Goal: Information Seeking & Learning: Learn about a topic

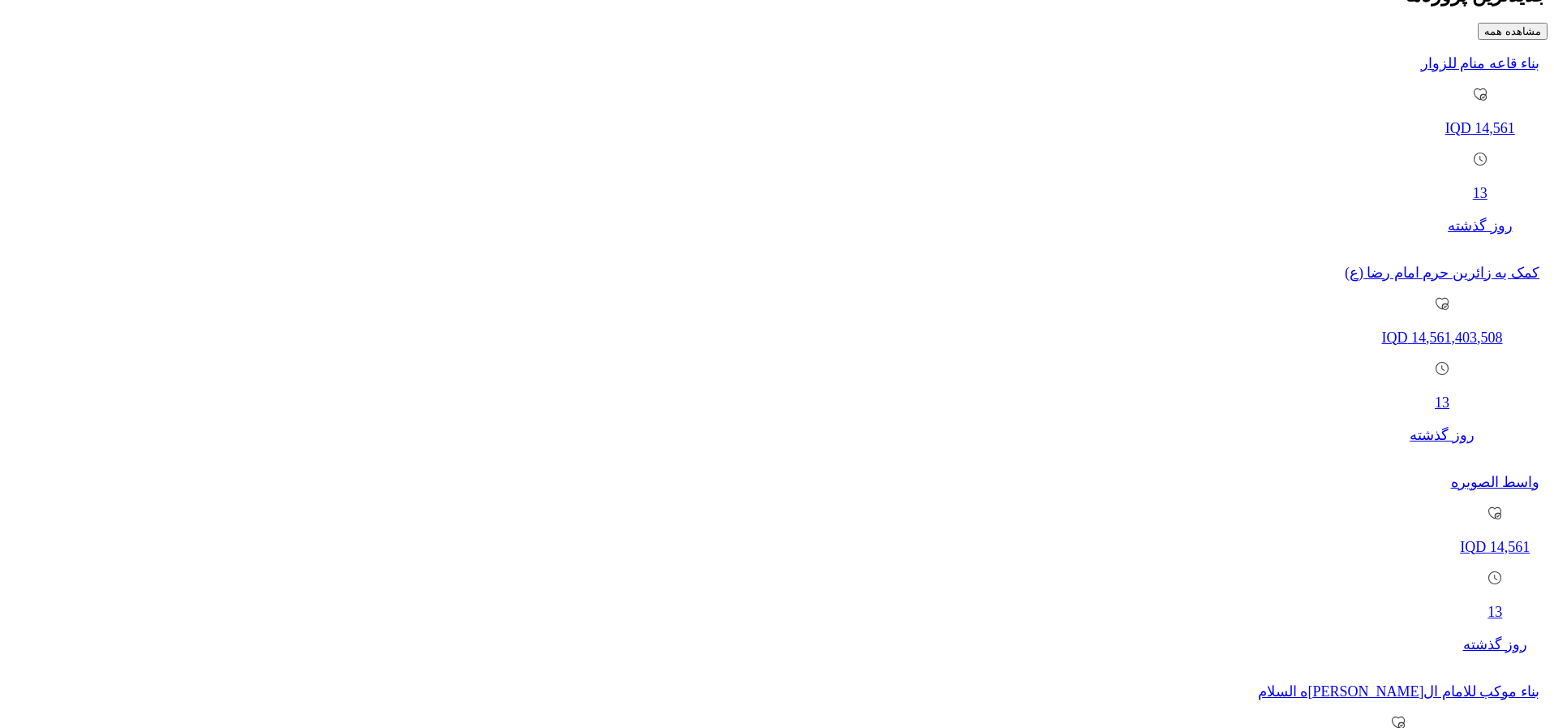
scroll to position [1163, 0]
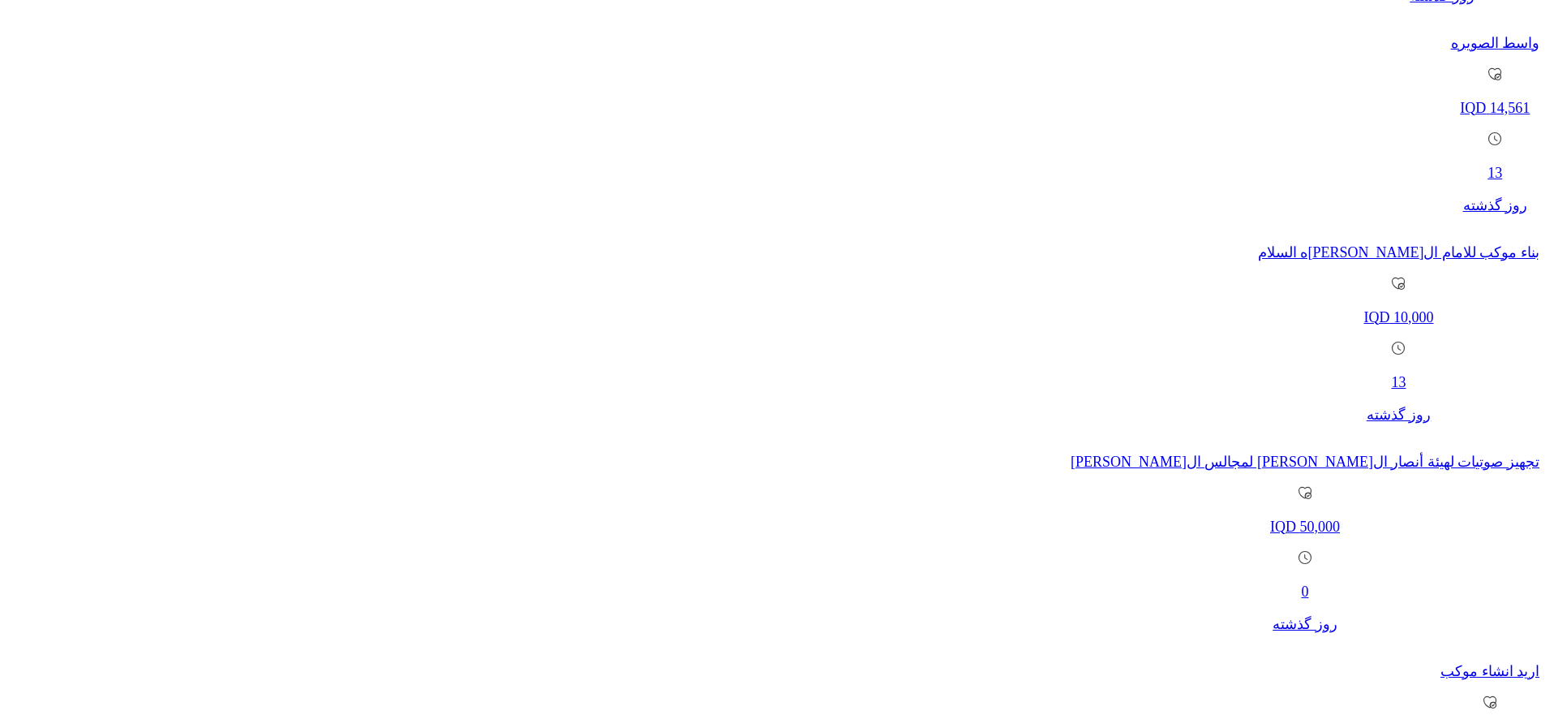
scroll to position [1643, 0]
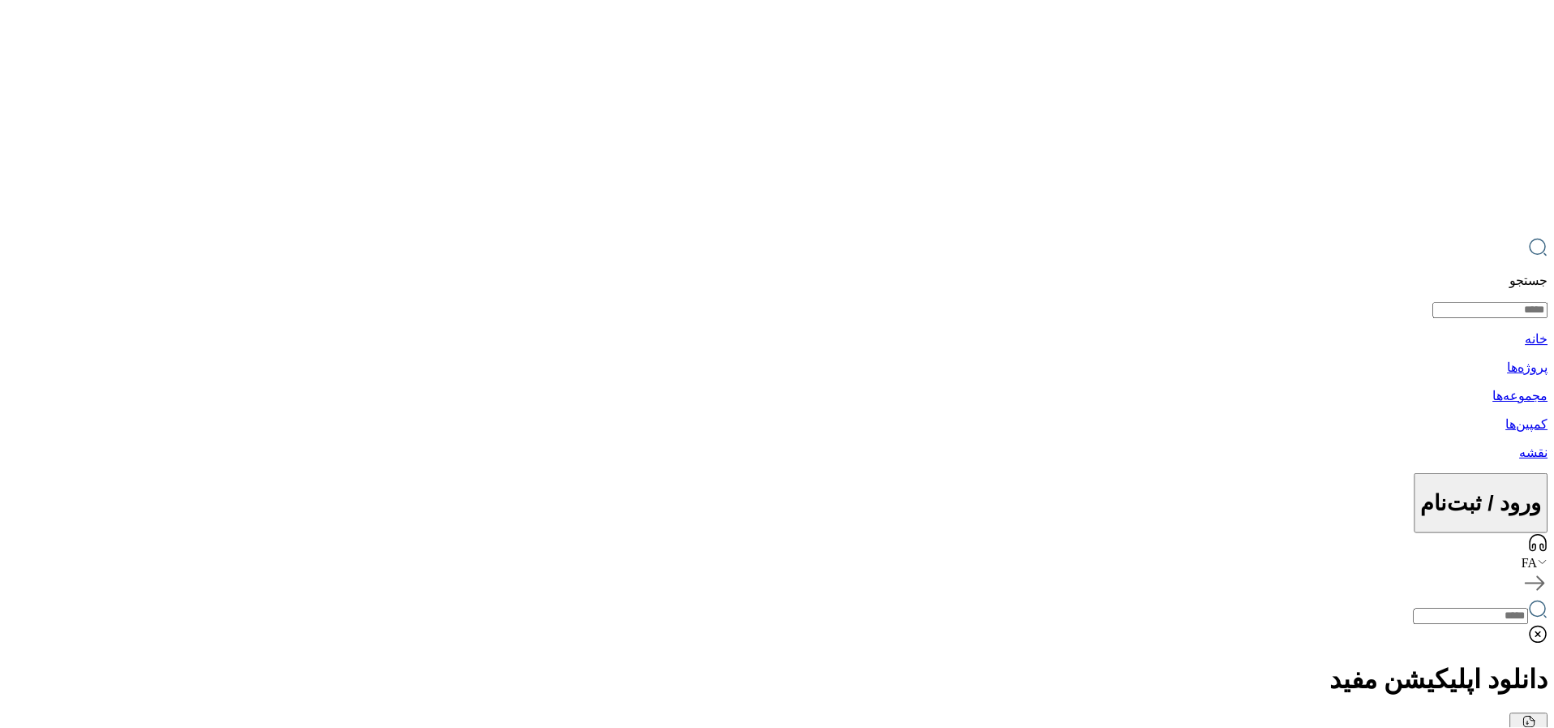
scroll to position [1643, 0]
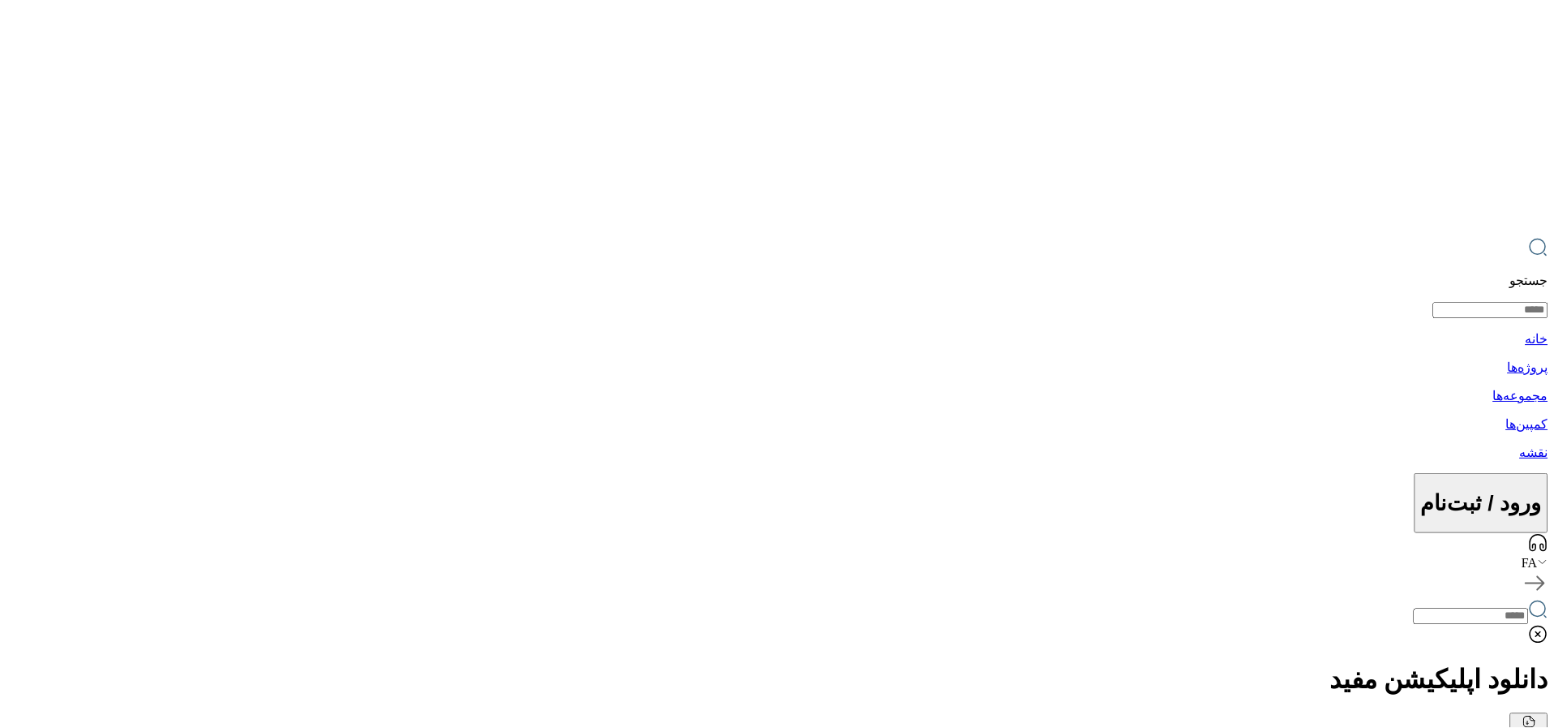
scroll to position [1643, 0]
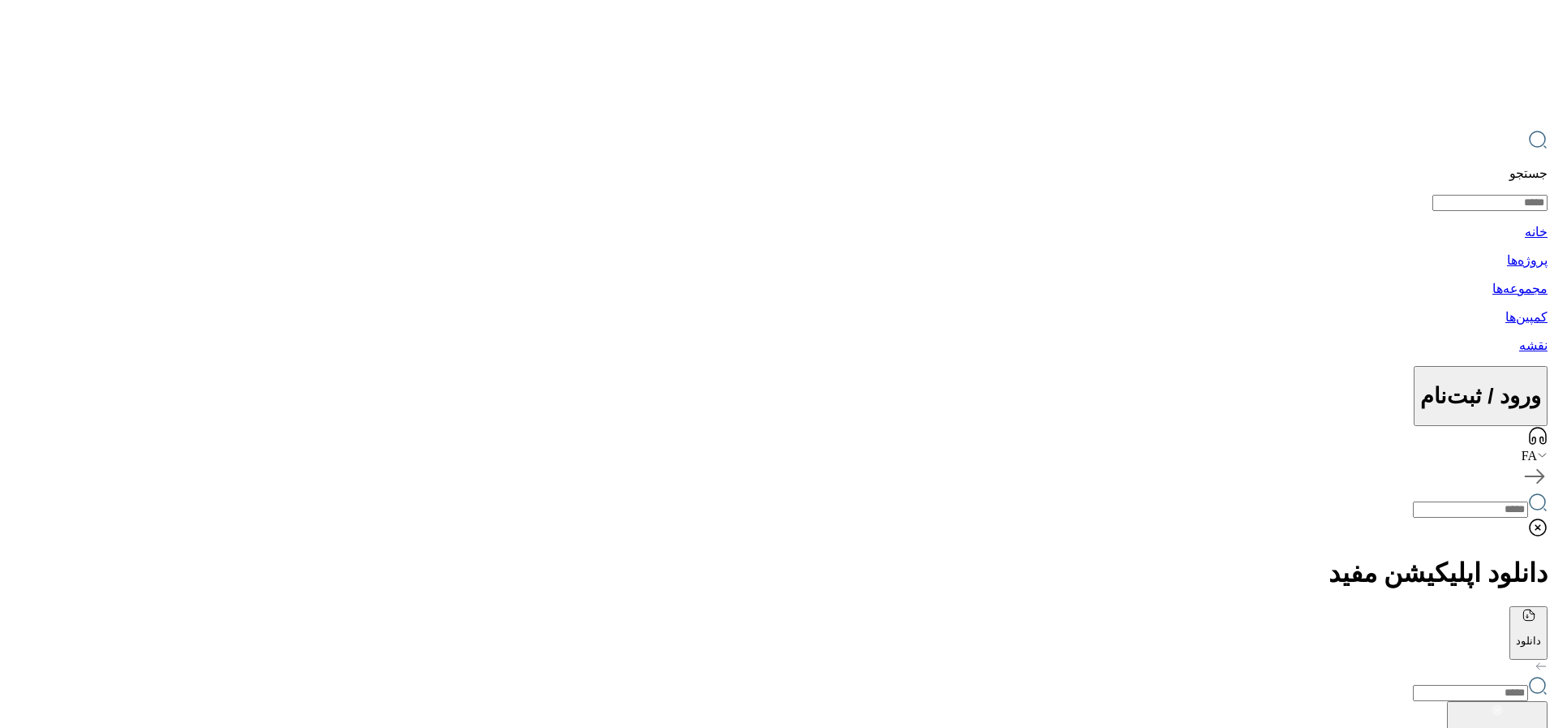
scroll to position [108, 0]
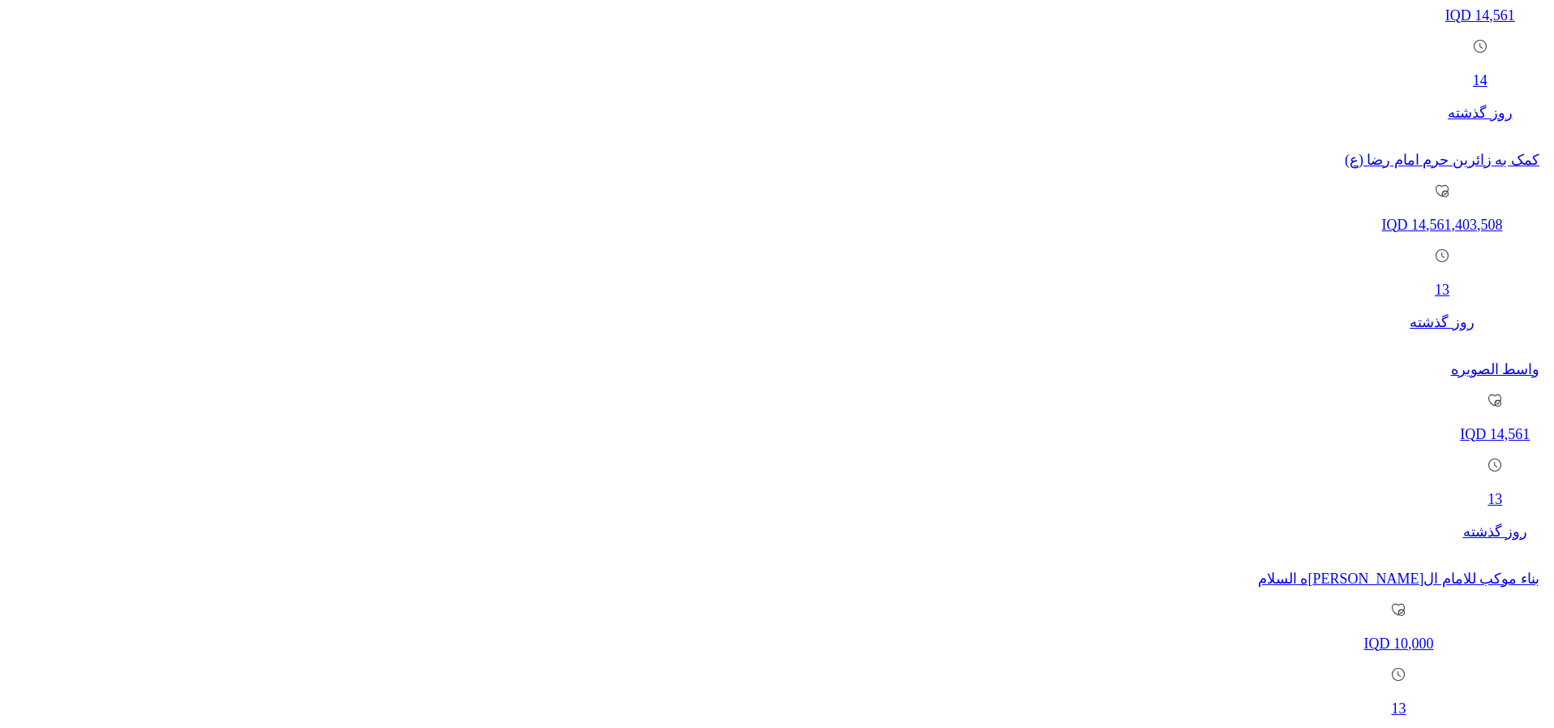
scroll to position [1289, 0]
drag, startPoint x: 983, startPoint y: 374, endPoint x: 339, endPoint y: 0, distance: 744.9
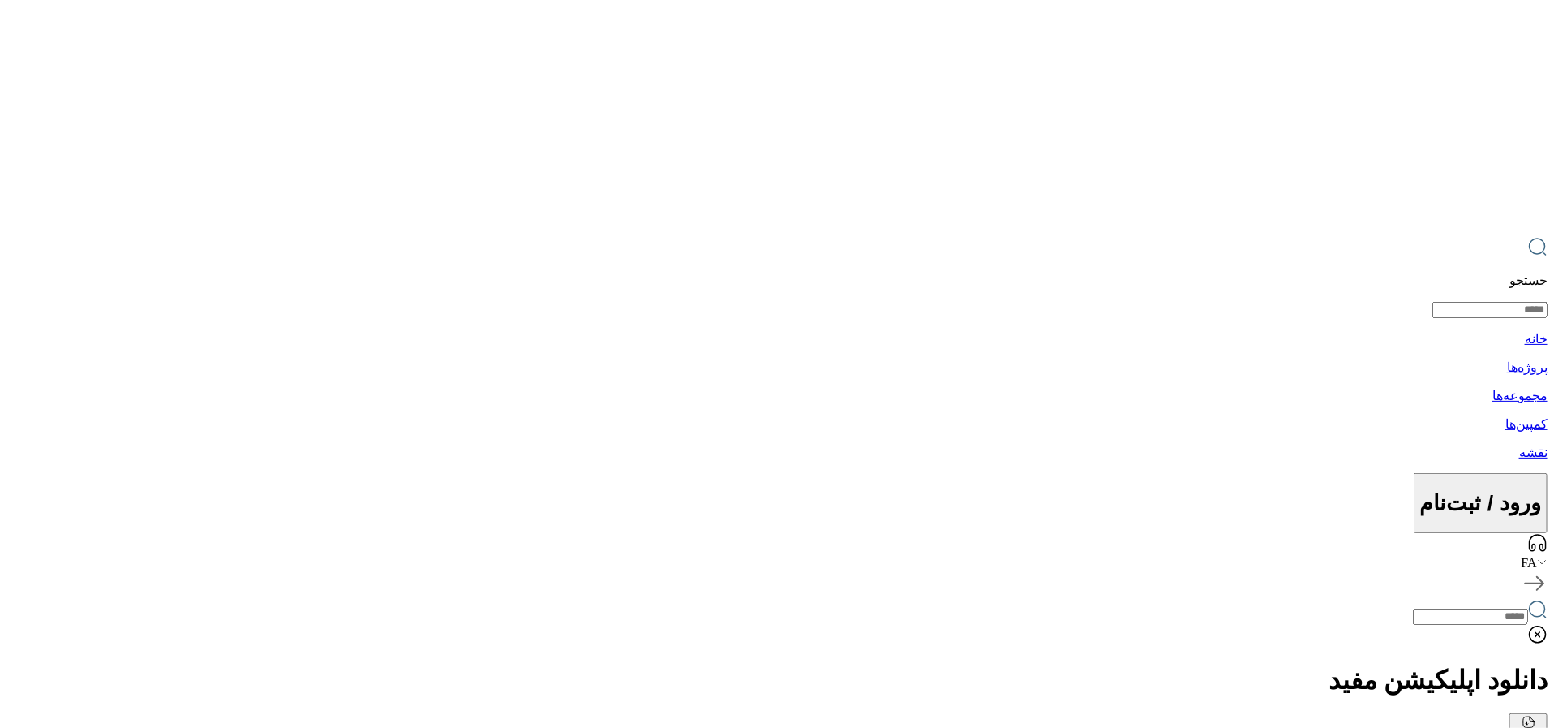
click at [1163, 235] on img at bounding box center [779, 364] width 1558 height 728
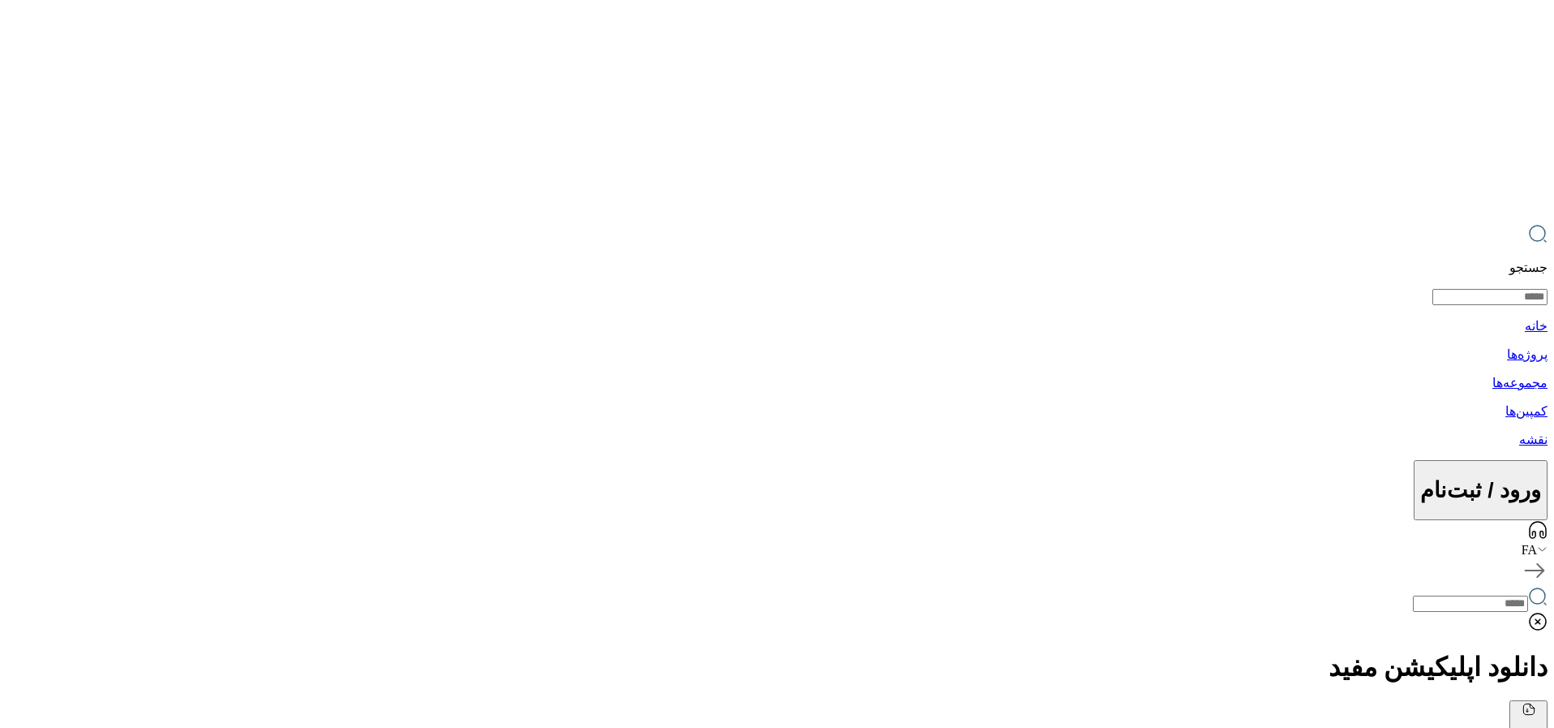
scroll to position [15, 0]
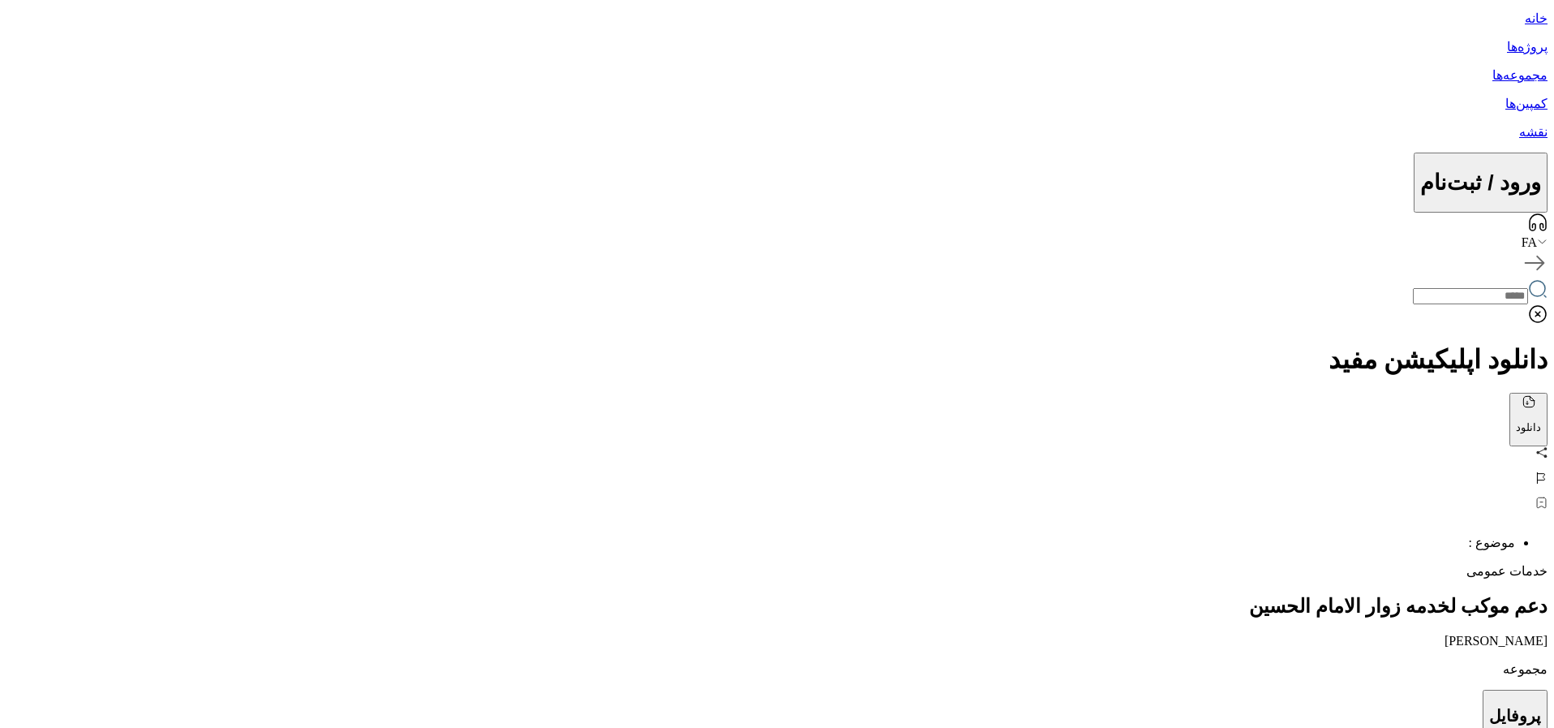
scroll to position [317, 0]
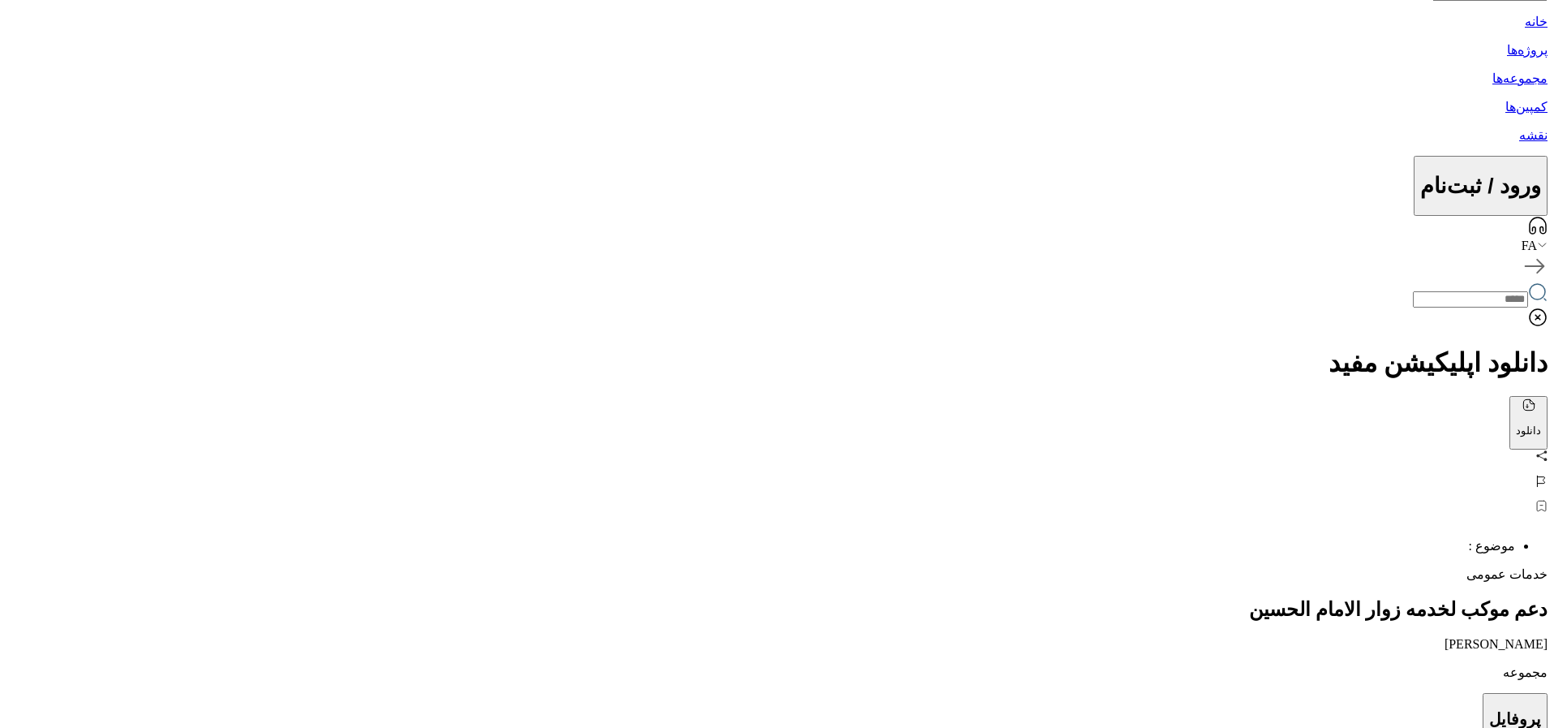
drag, startPoint x: 1109, startPoint y: 585, endPoint x: 1205, endPoint y: 587, distance: 95.8
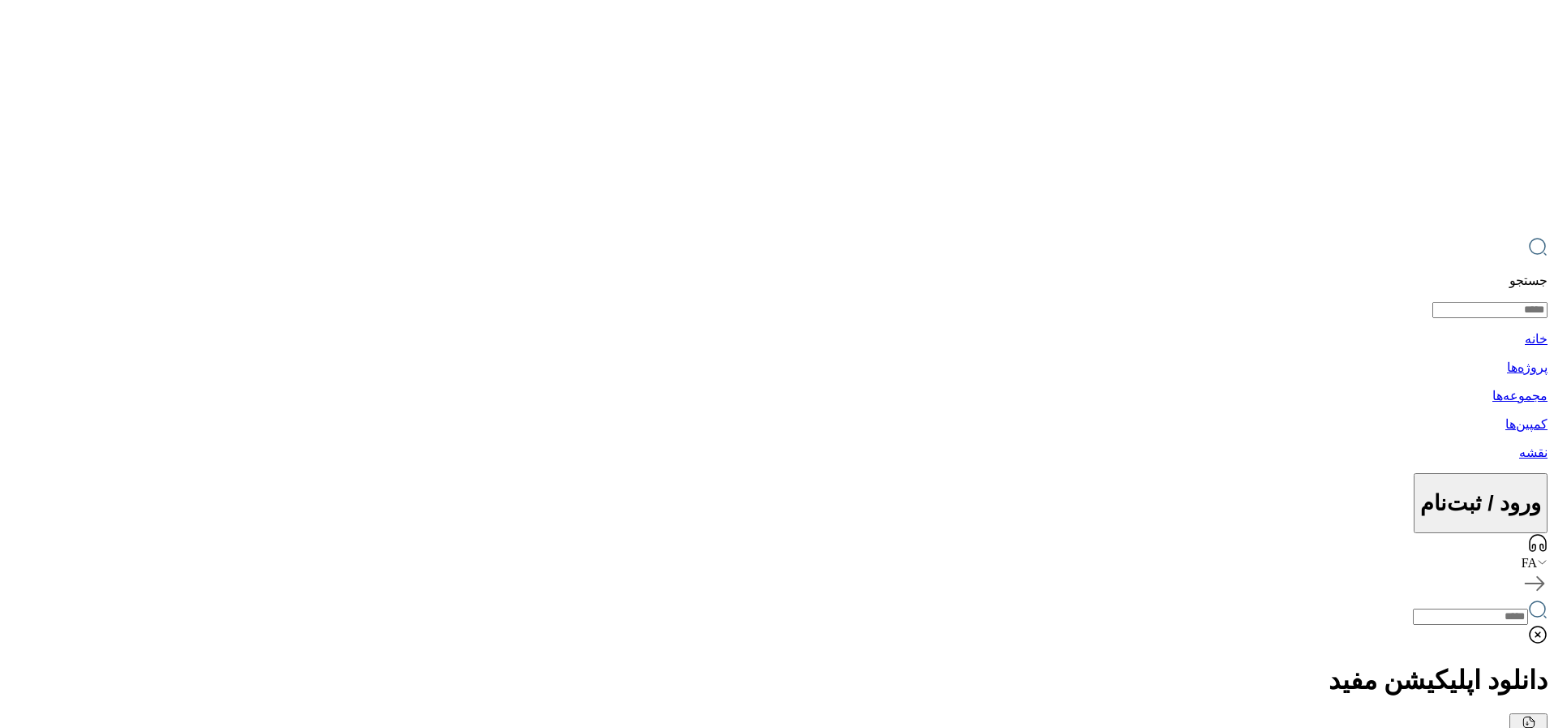
scroll to position [3, 0]
click at [1275, 481] on img at bounding box center [777, 361] width 1554 height 728
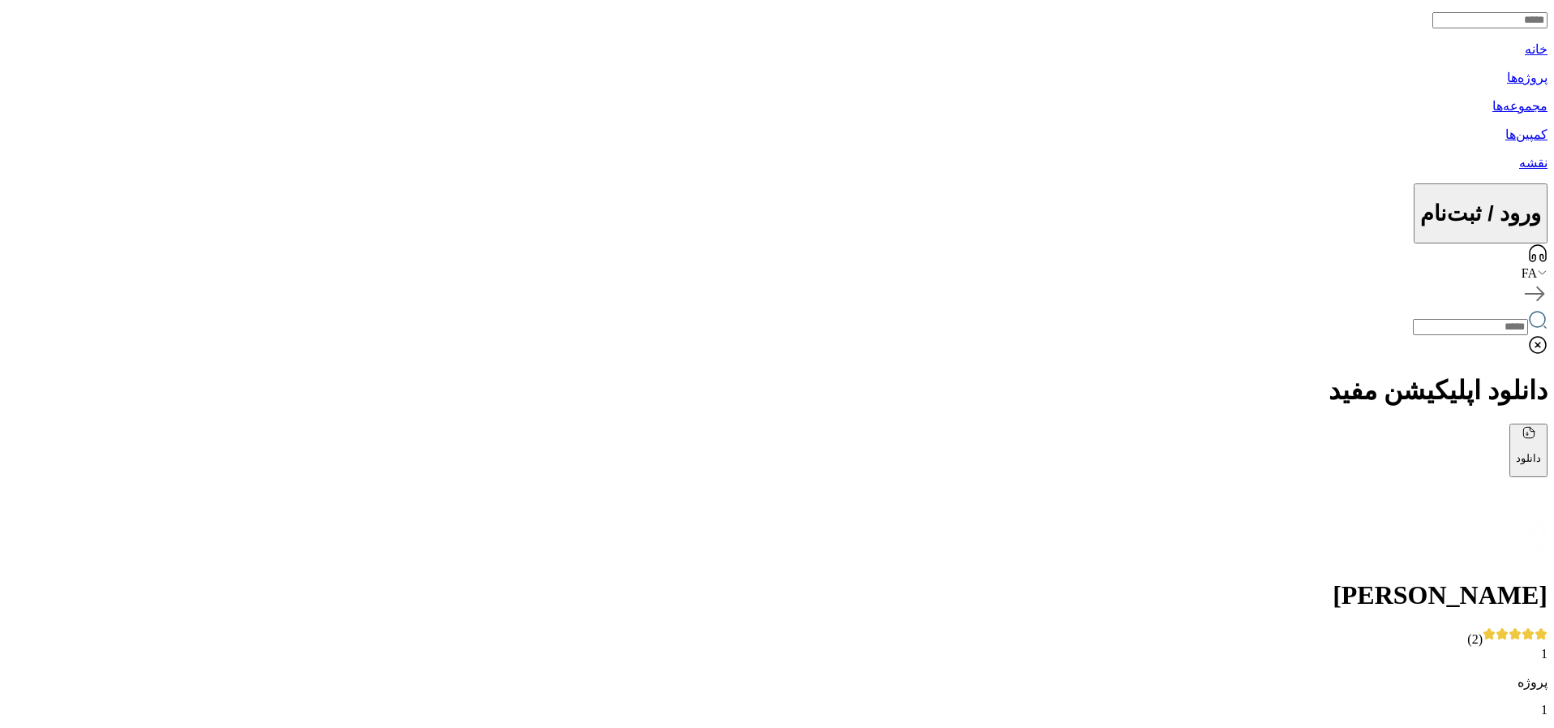
scroll to position [290, 0]
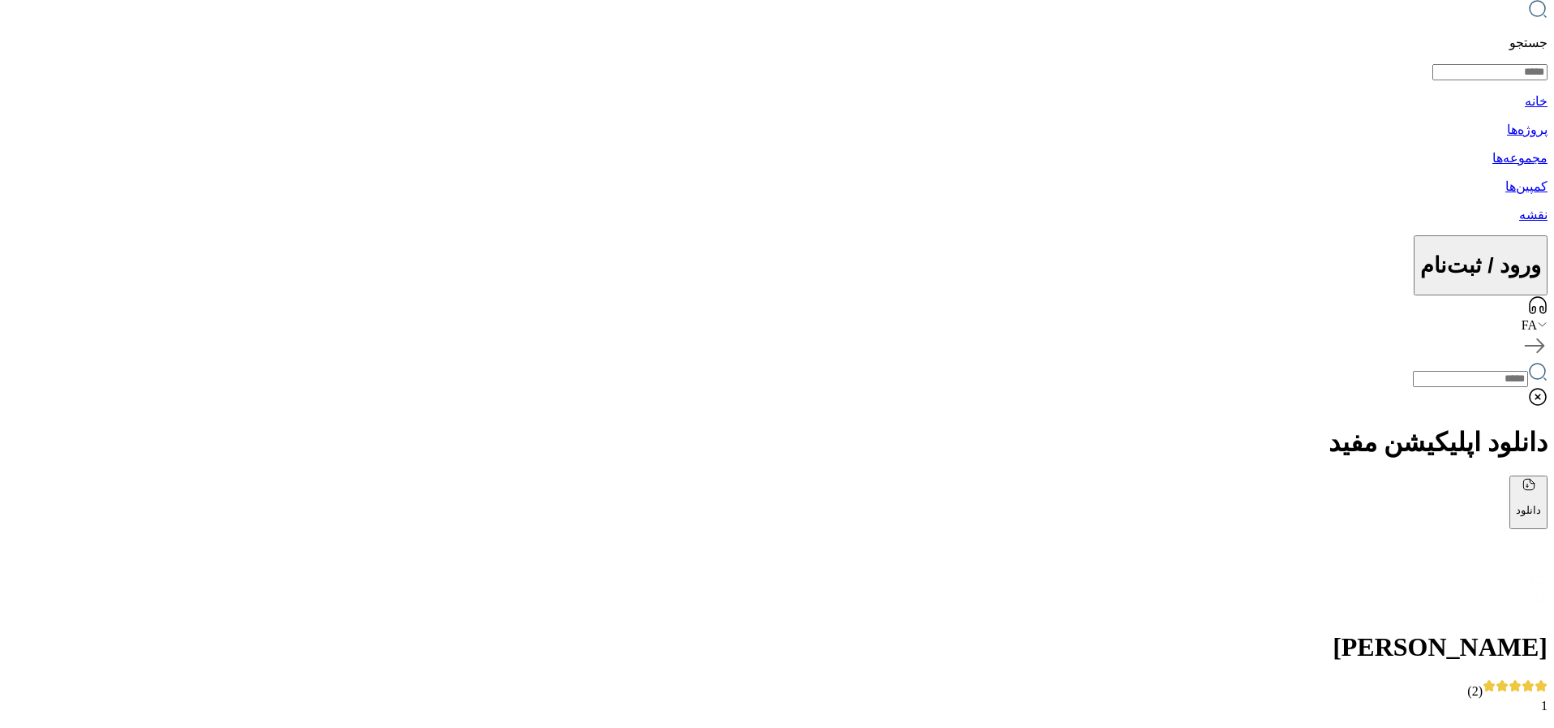
scroll to position [0, 0]
